Goal: Information Seeking & Learning: Learn about a topic

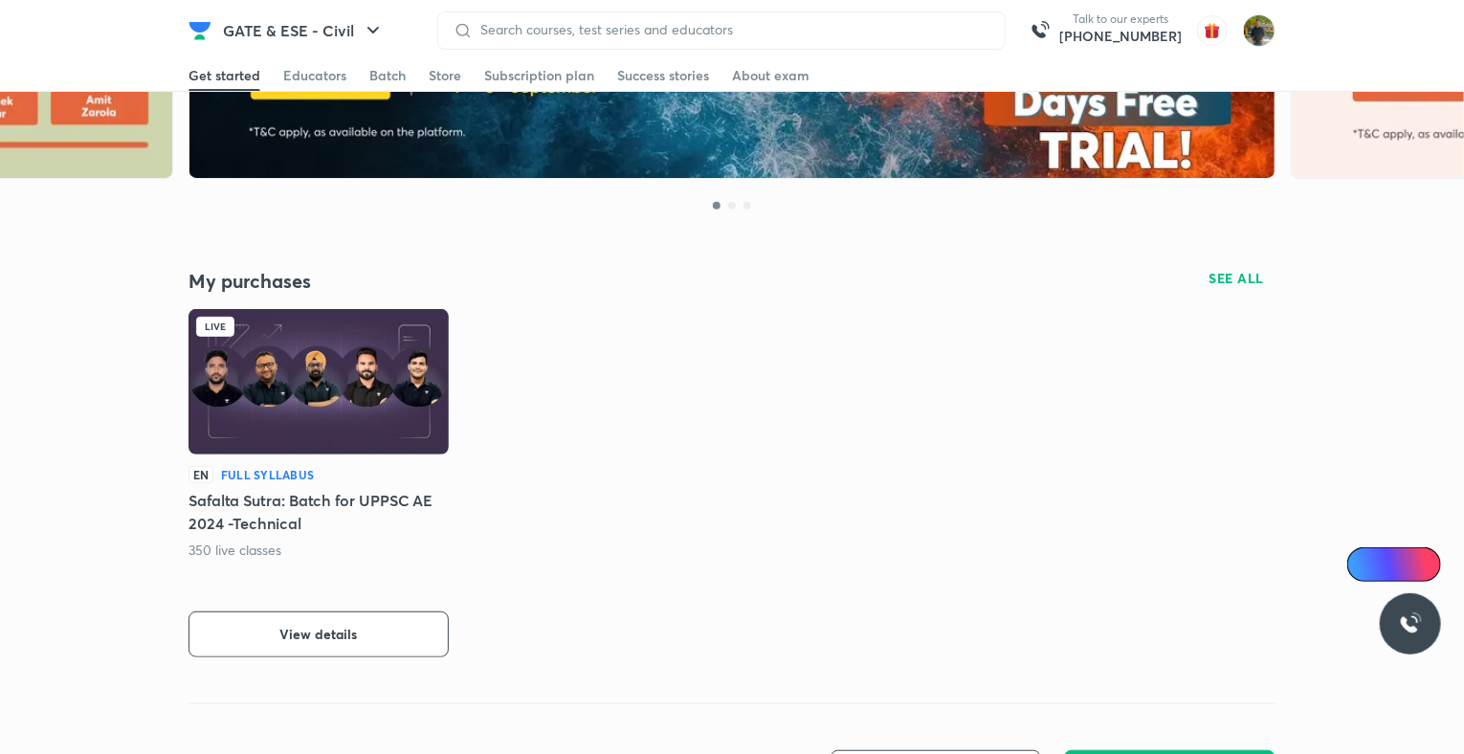
click at [364, 603] on div "EN Full Syllabus Safalta Sutra: Batch for UPPSC AE 2024 -Technical 350 live cla…" at bounding box center [319, 561] width 260 height 191
click at [395, 612] on button "View details" at bounding box center [319, 635] width 260 height 46
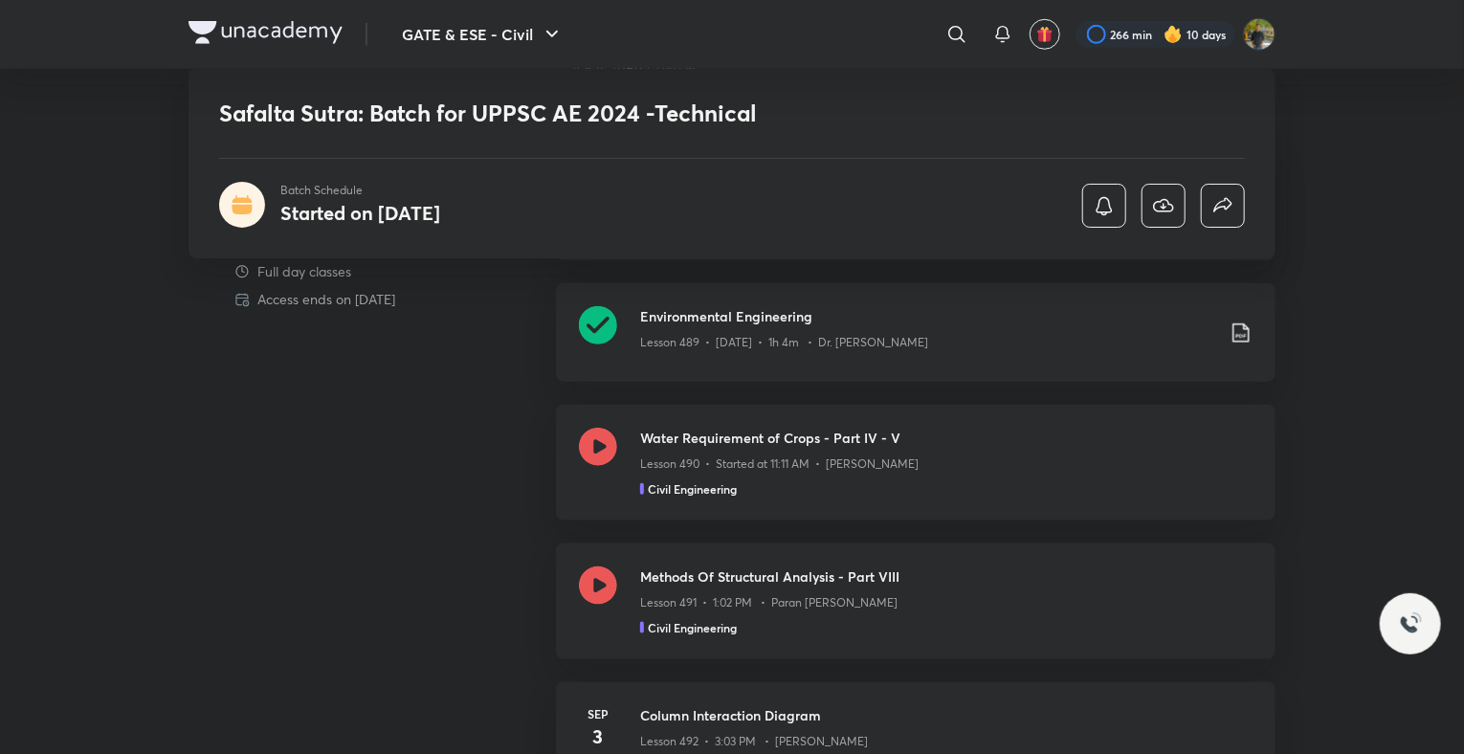
scroll to position [865, 0]
click at [1102, 580] on h3 "Methods Of Structural Analysis - Part VIII" at bounding box center [946, 577] width 612 height 20
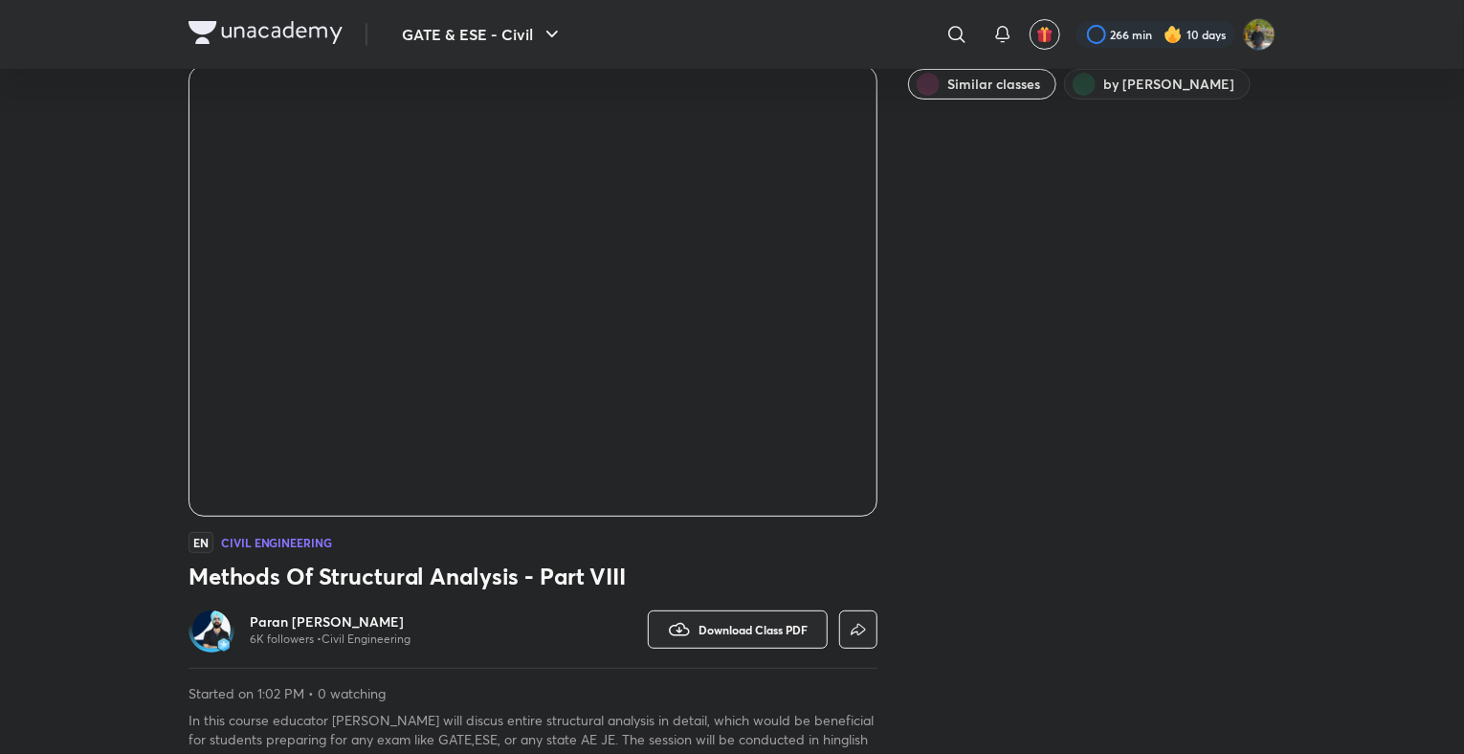
scroll to position [145, 0]
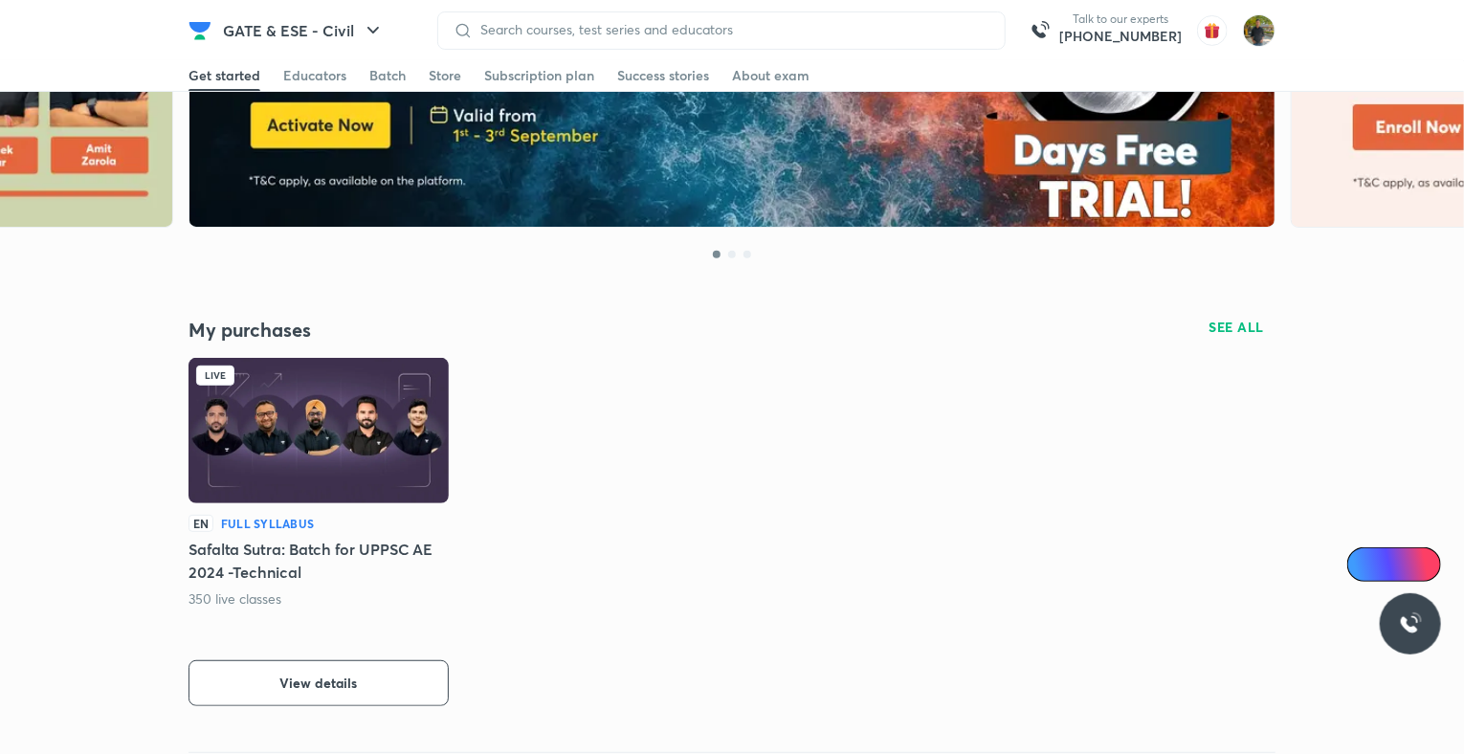
scroll to position [218, 0]
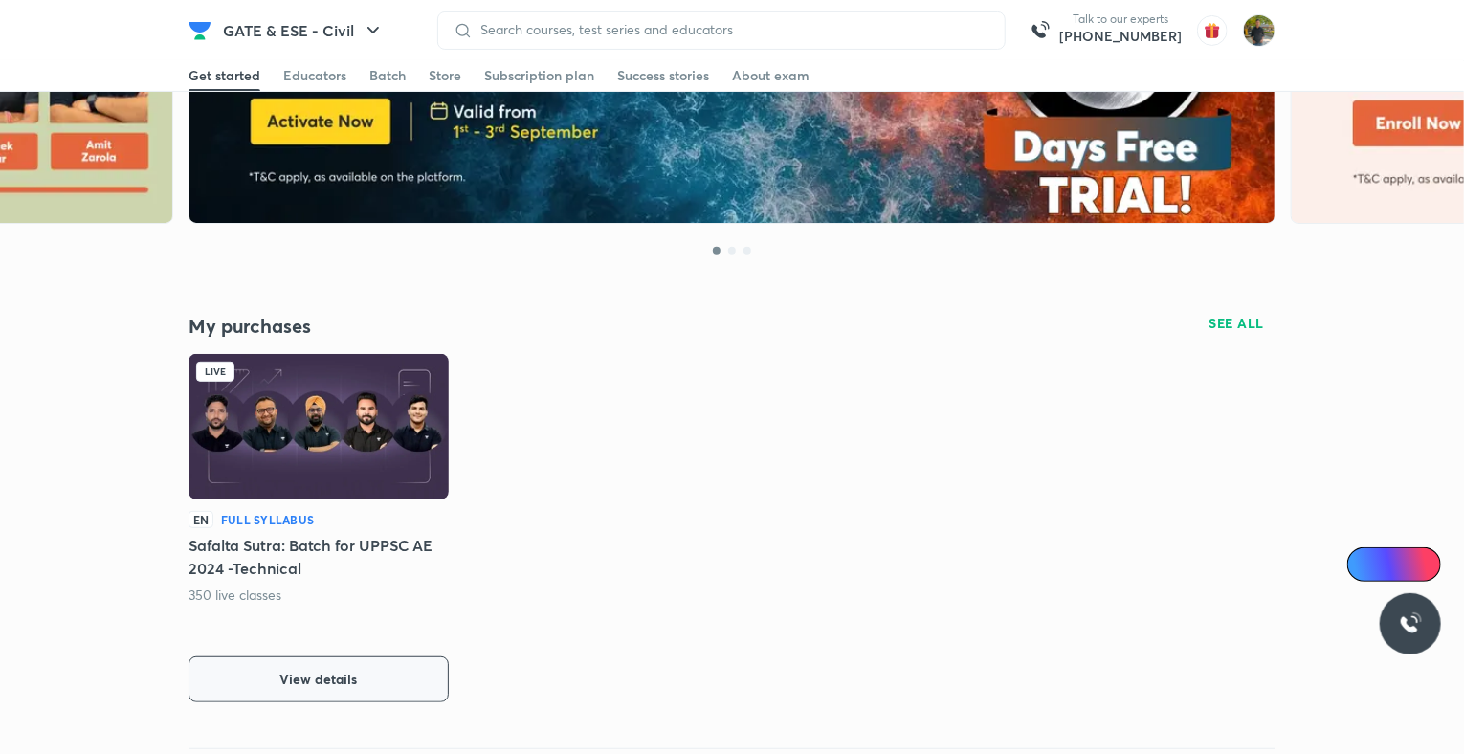
click at [328, 685] on span "View details" at bounding box center [319, 679] width 78 height 19
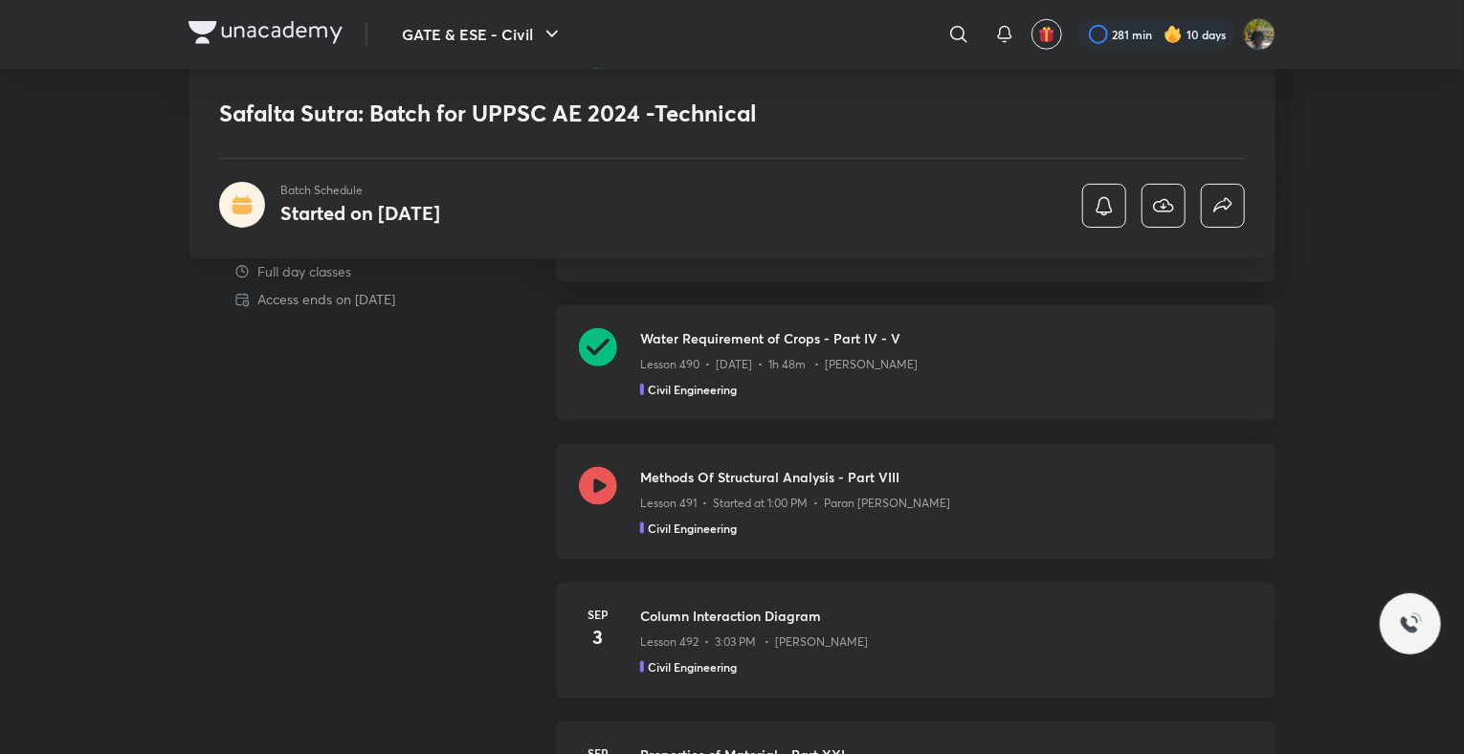
scroll to position [970, 0]
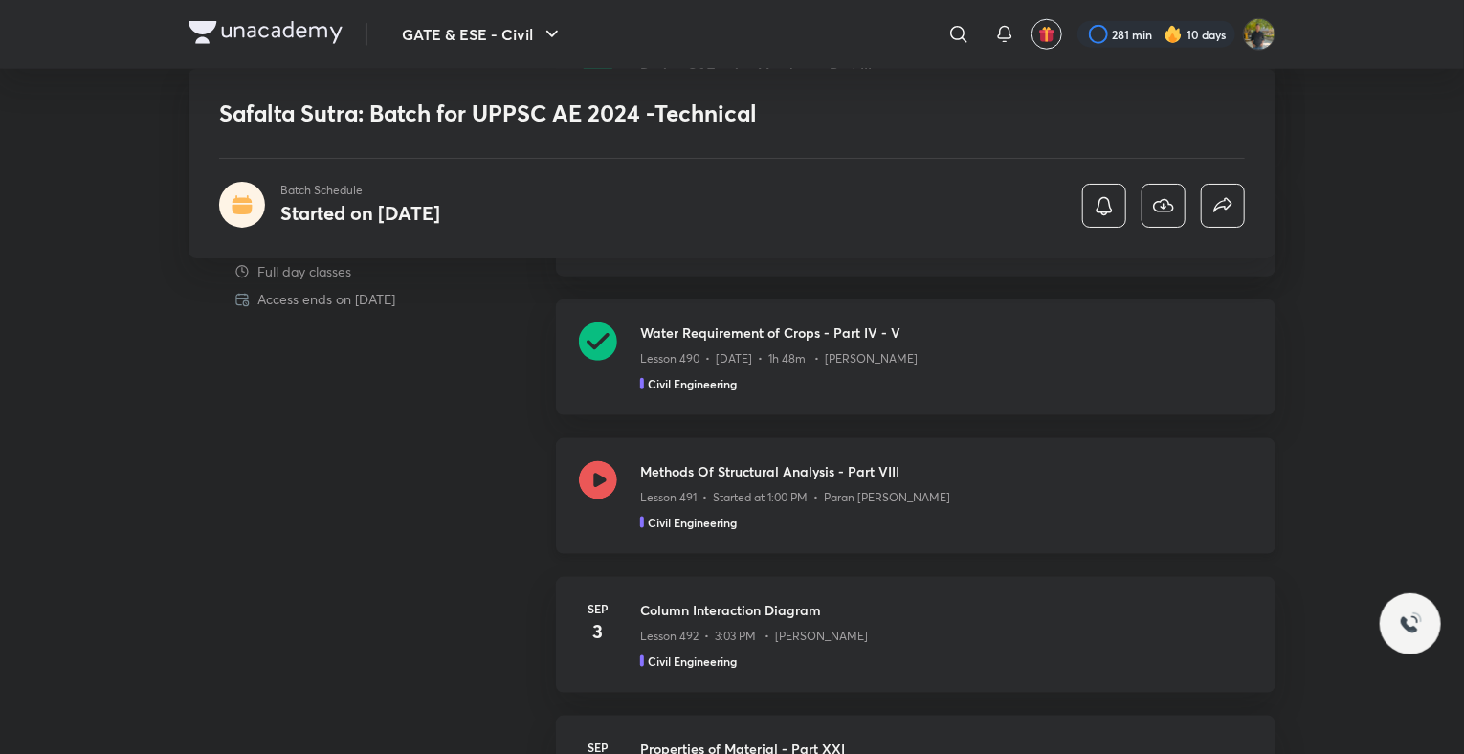
drag, startPoint x: 0, startPoint y: 0, endPoint x: 1034, endPoint y: 514, distance: 1154.3
click at [1034, 514] on div "Civil Engineering" at bounding box center [946, 522] width 612 height 17
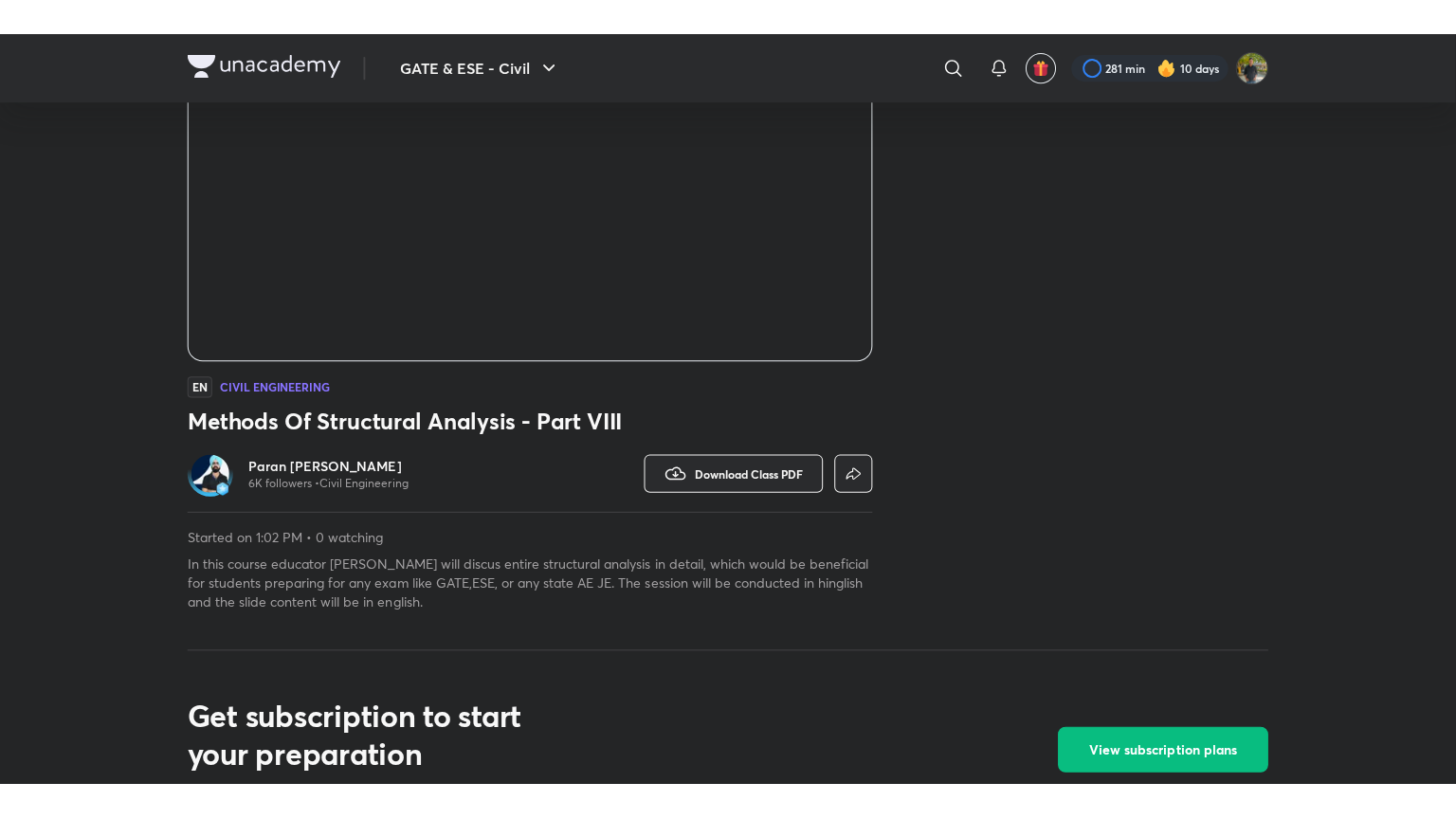
scroll to position [299, 0]
